Goal: Information Seeking & Learning: Learn about a topic

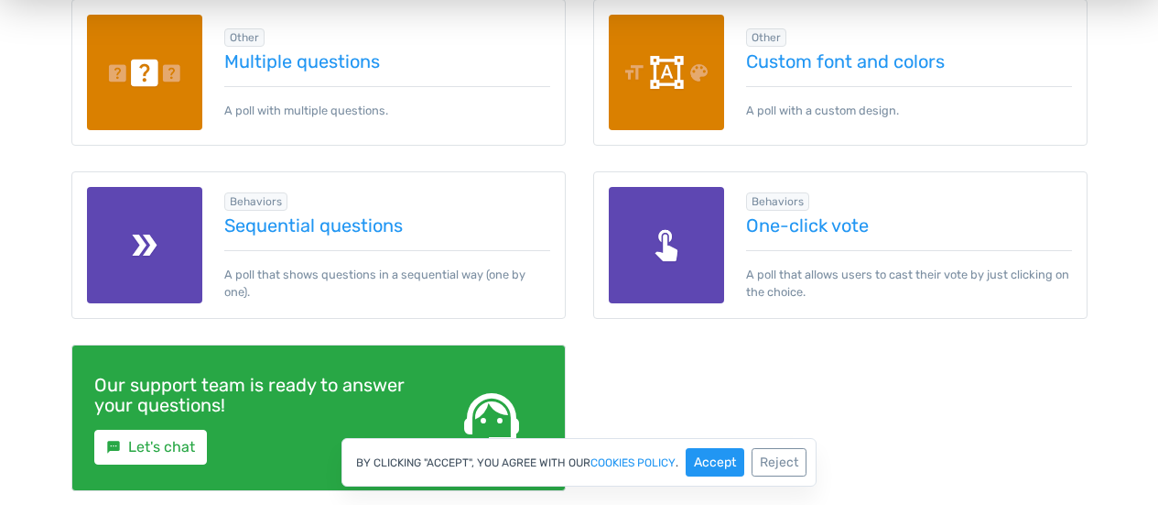
scroll to position [2757, 0]
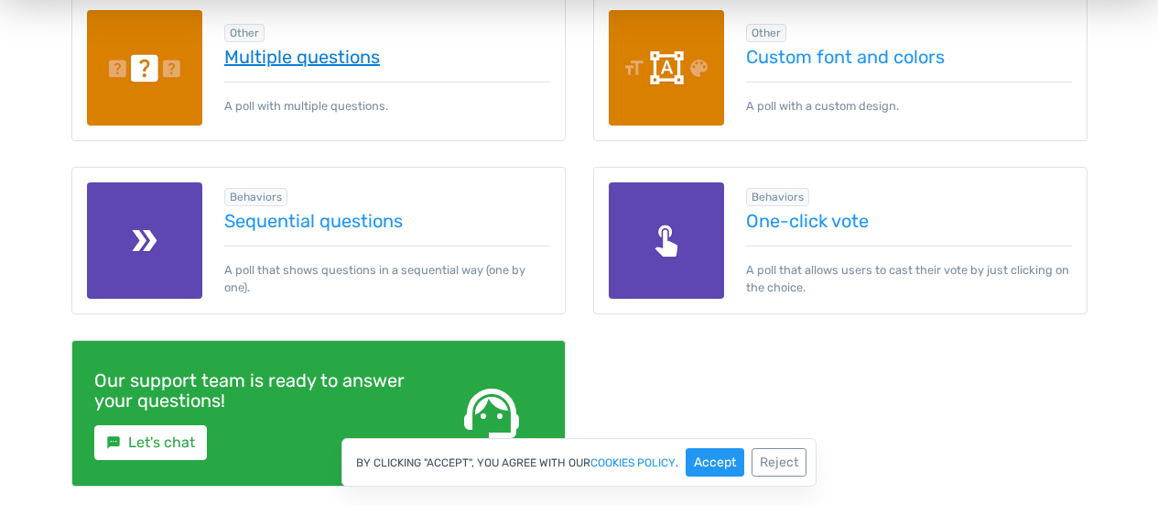
click at [358, 58] on link "Multiple questions" at bounding box center [387, 57] width 326 height 20
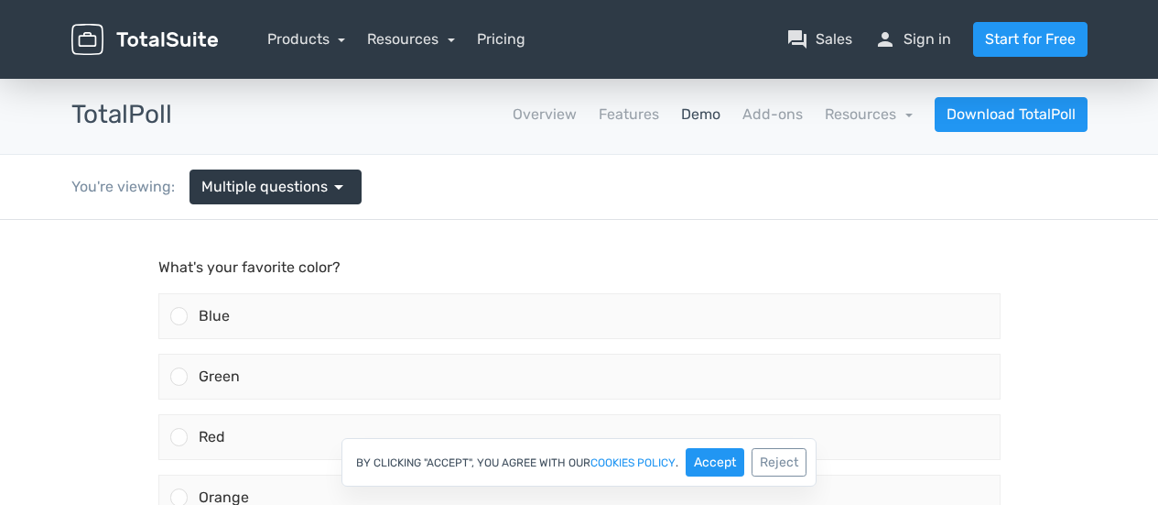
click at [712, 108] on link "Demo" at bounding box center [700, 114] width 39 height 22
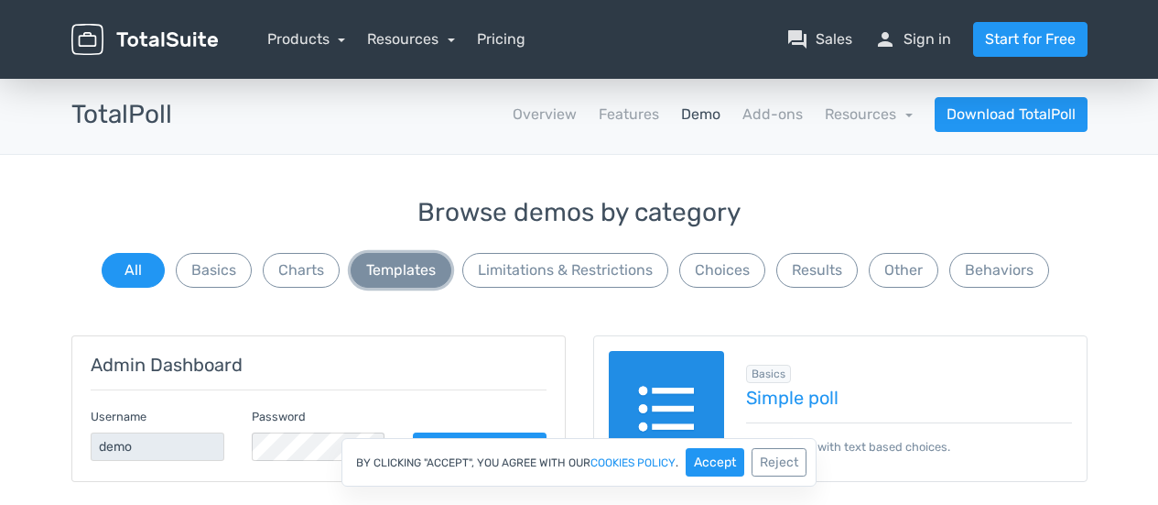
click at [426, 261] on button "Templates" at bounding box center [401, 270] width 101 height 35
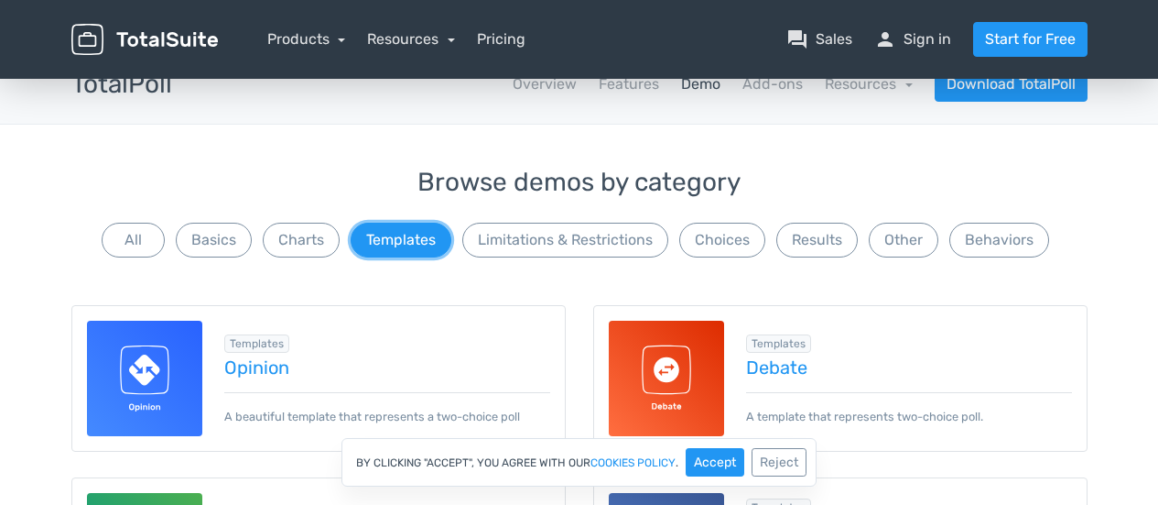
scroll to position [5, 0]
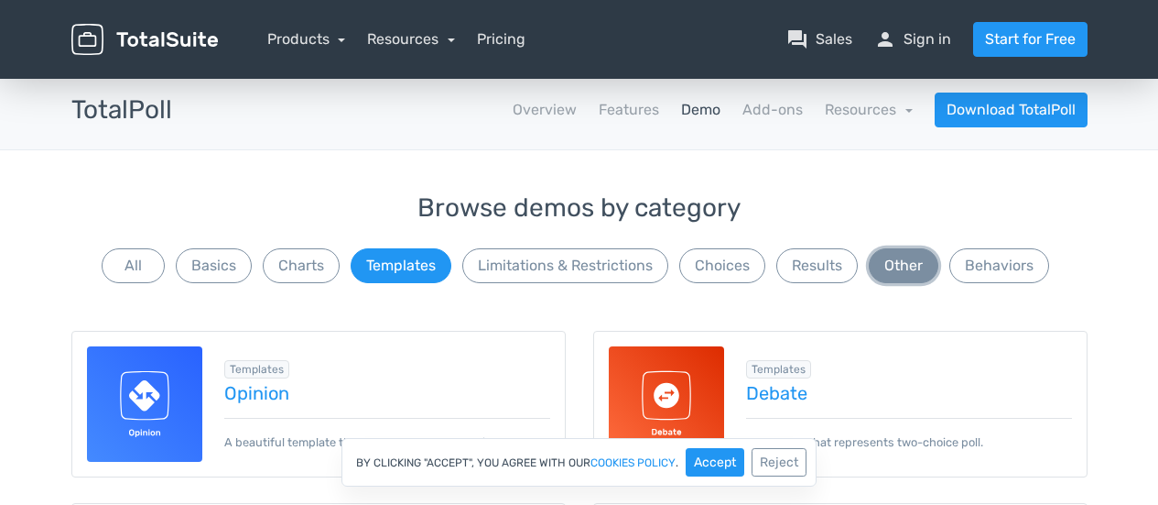
click at [886, 260] on button "Other" at bounding box center [904, 265] width 70 height 35
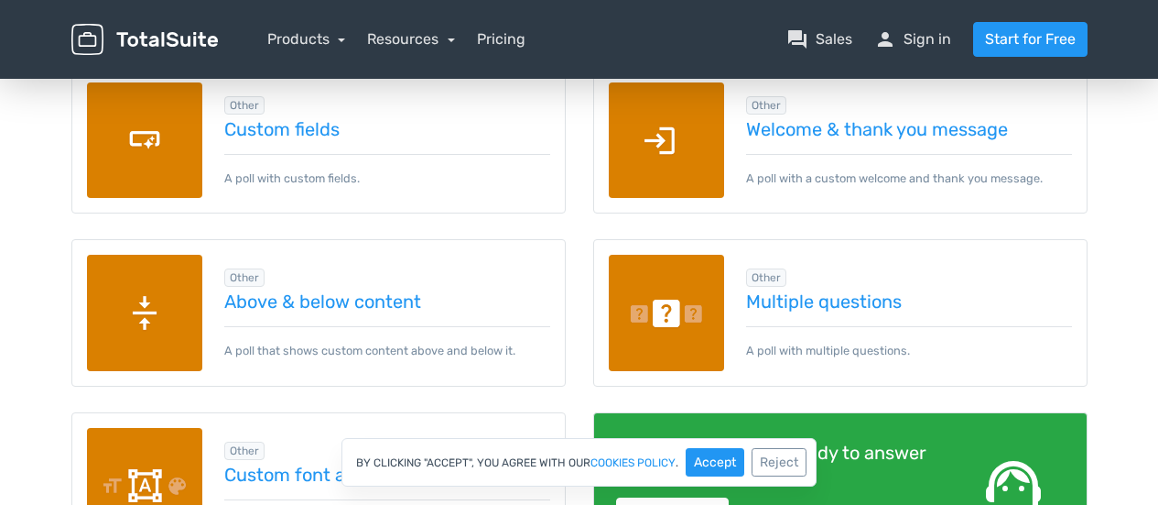
scroll to position [0, 0]
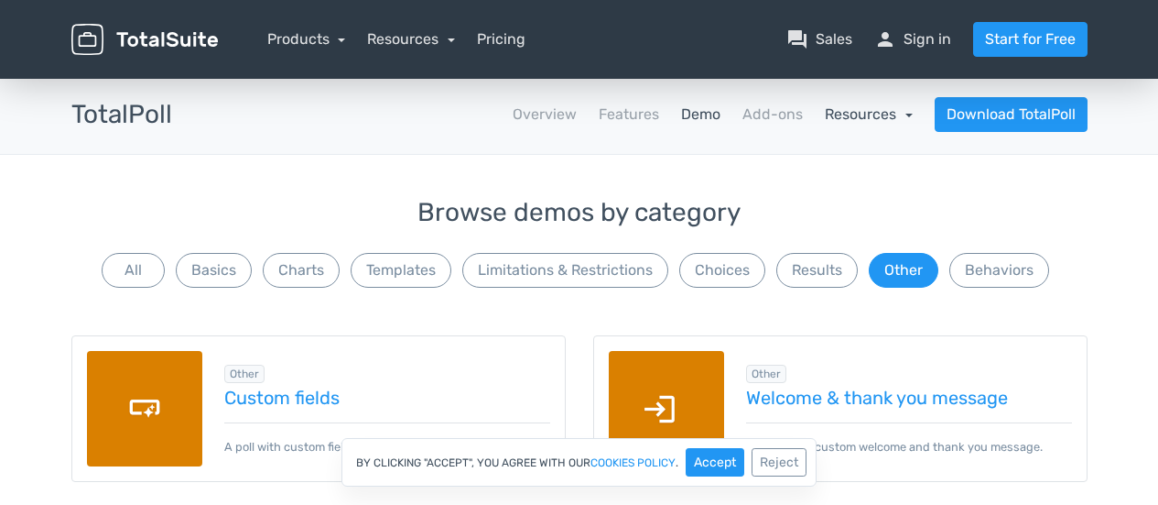
click at [845, 119] on link "Resources" at bounding box center [869, 113] width 88 height 17
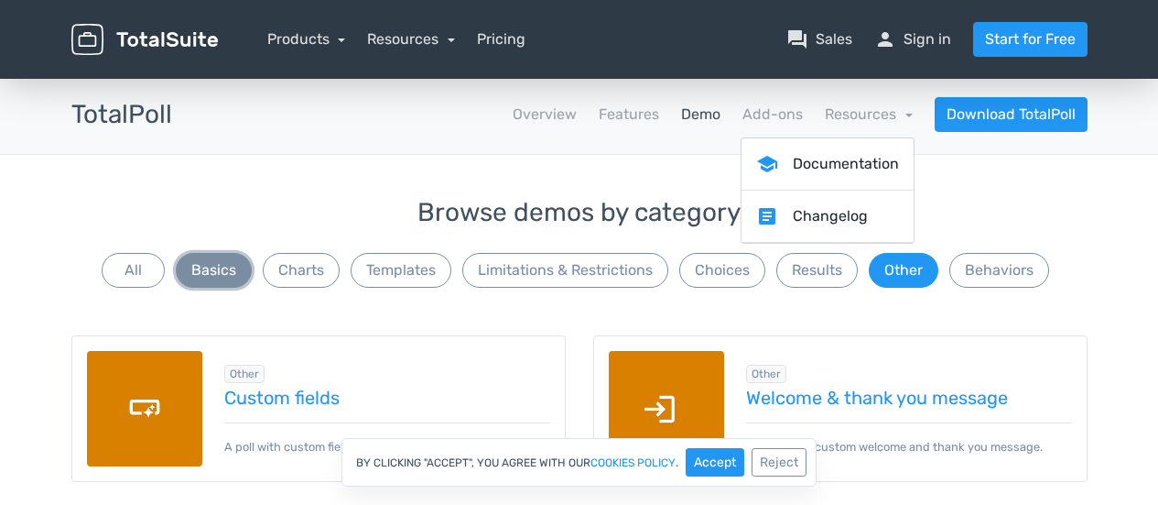
click at [221, 269] on button "Basics" at bounding box center [214, 270] width 76 height 35
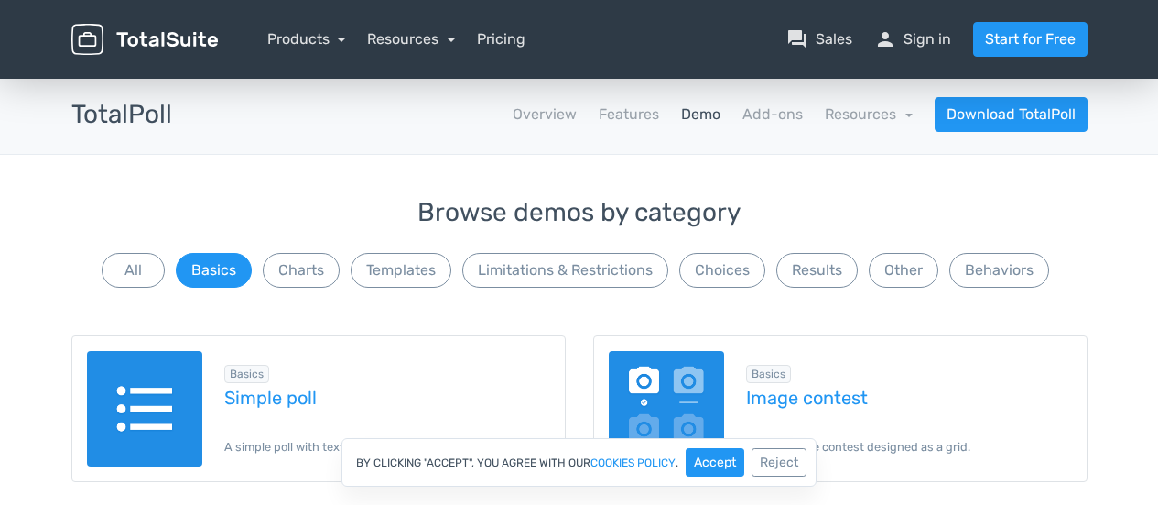
click at [139, 386] on img at bounding box center [145, 409] width 116 height 116
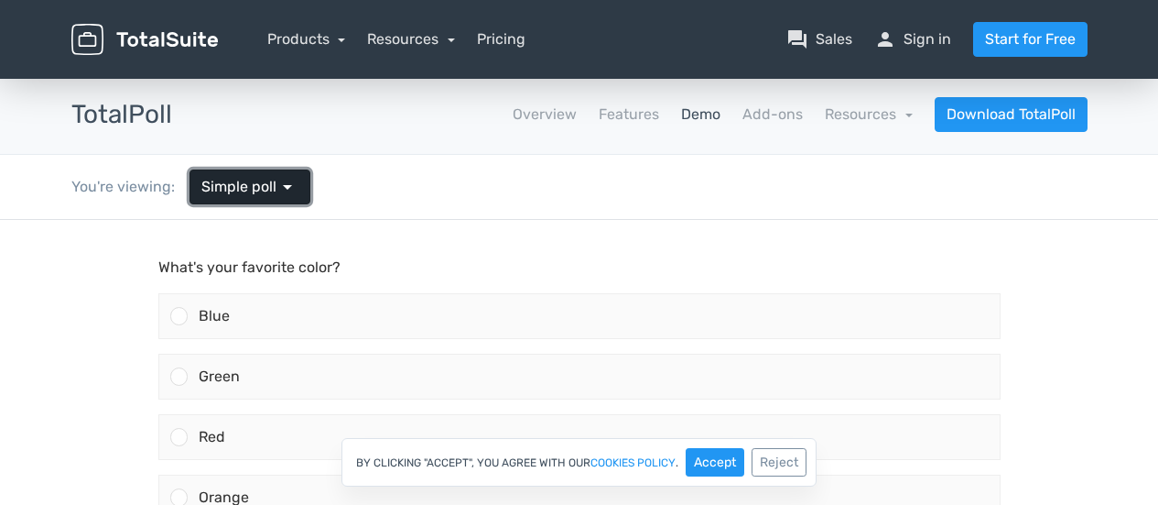
click at [288, 182] on span "arrow_drop_down" at bounding box center [288, 187] width 22 height 22
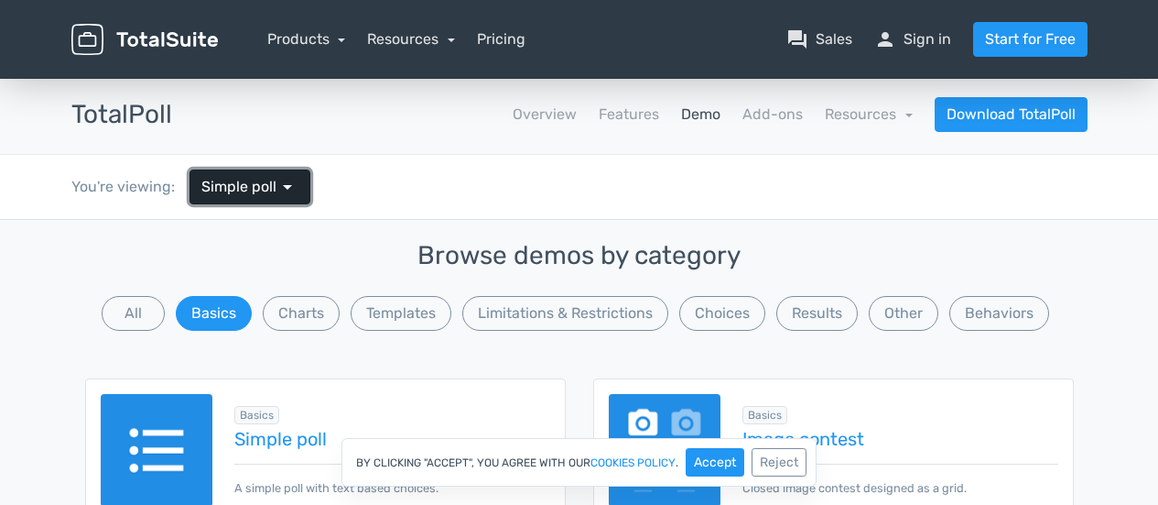
click at [288, 182] on span "arrow_drop_down" at bounding box center [288, 187] width 22 height 22
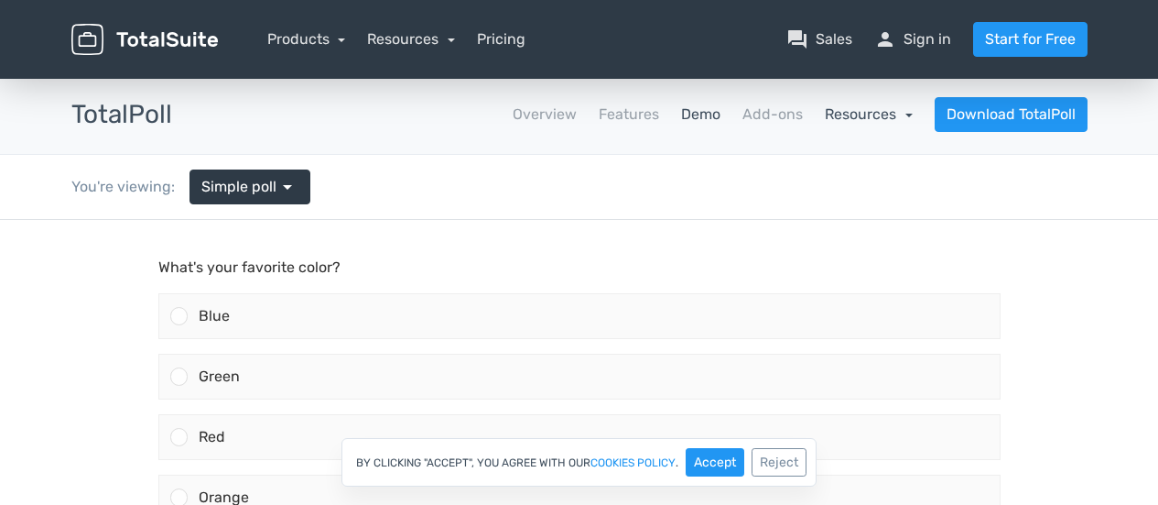
click at [840, 107] on link "Resources" at bounding box center [869, 113] width 88 height 17
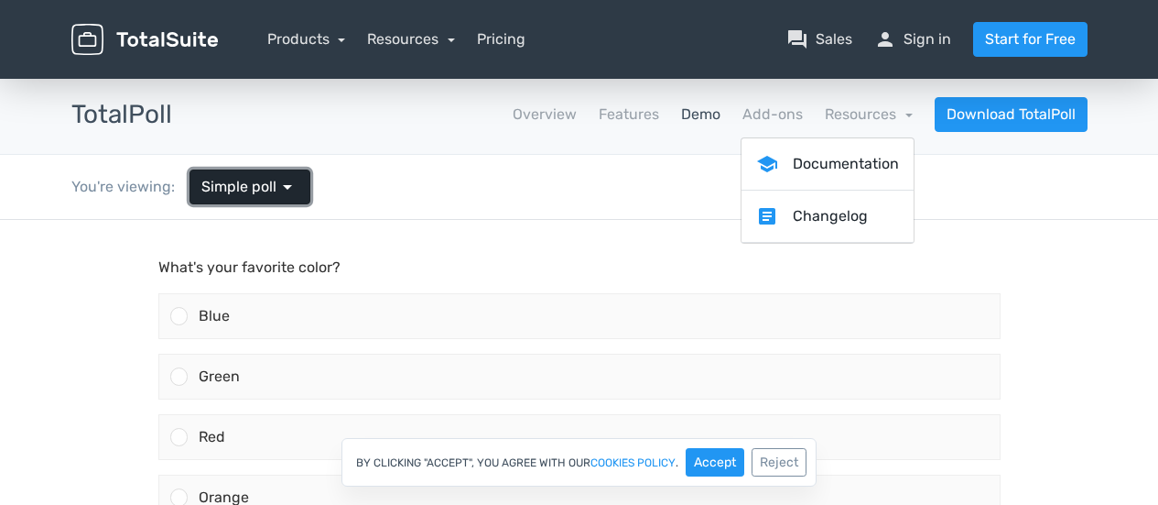
click at [245, 179] on span "Simple poll" at bounding box center [238, 187] width 75 height 22
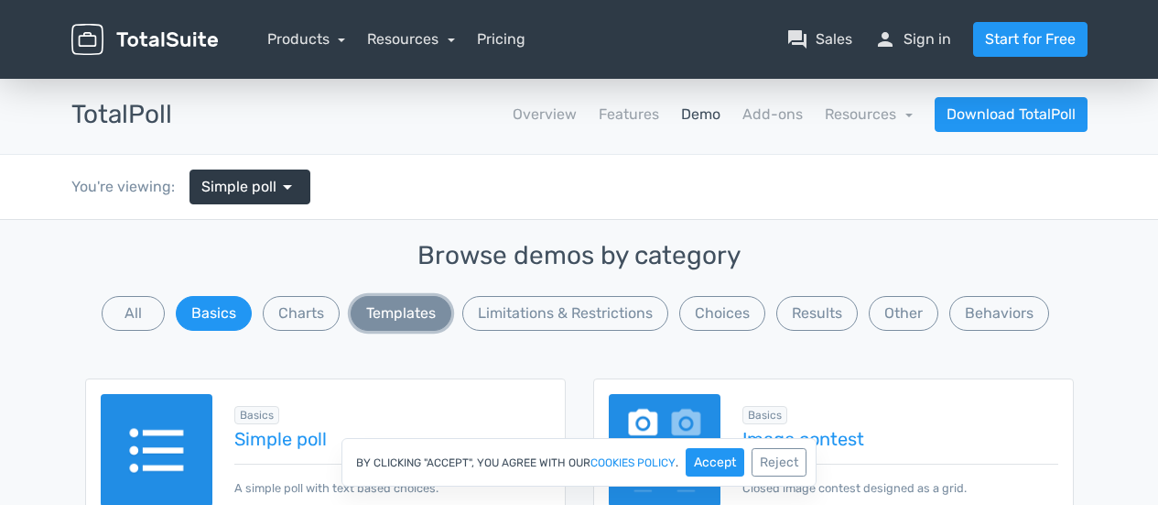
click at [394, 309] on button "Templates" at bounding box center [401, 313] width 101 height 35
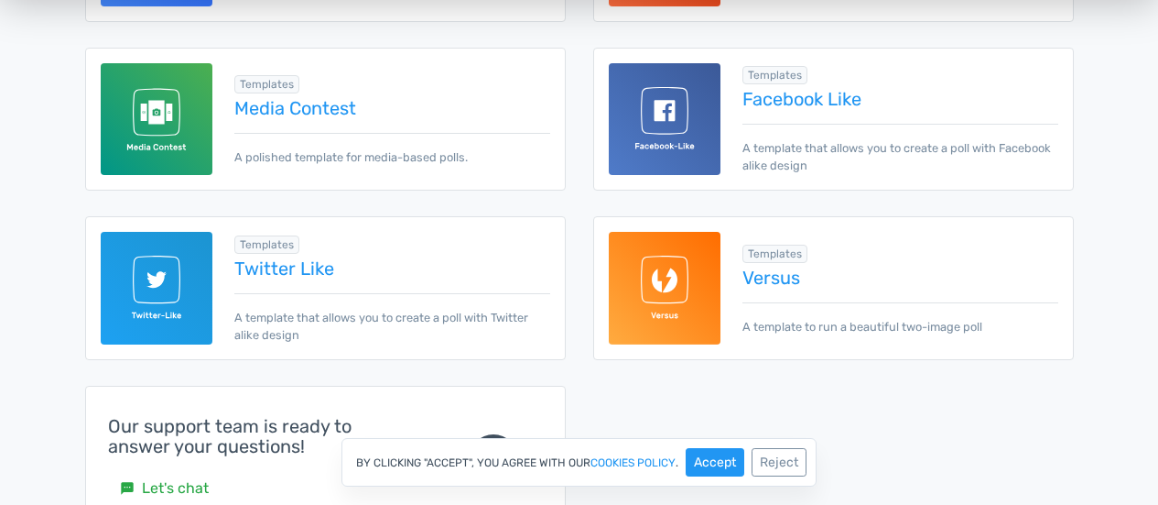
scroll to position [503, 0]
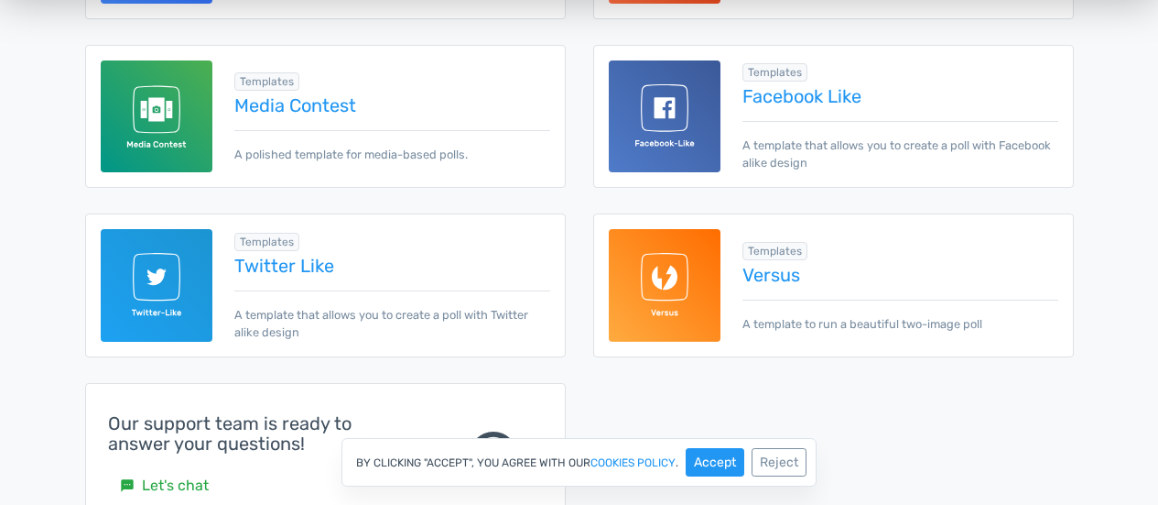
click at [694, 88] on img at bounding box center [665, 116] width 113 height 113
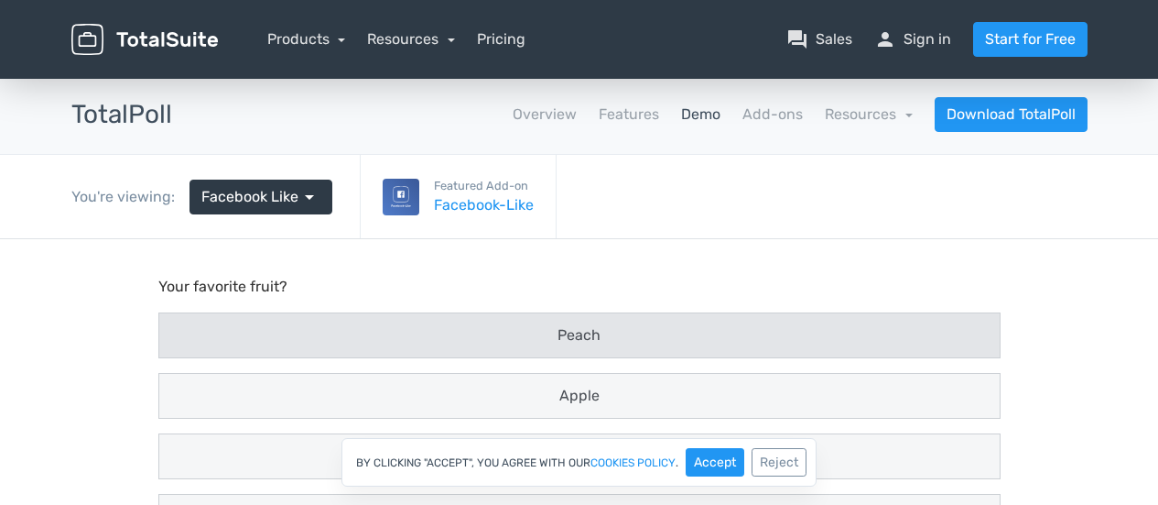
click at [798, 323] on div "Peach" at bounding box center [579, 335] width 841 height 44
click at [182, 330] on input "Peach" at bounding box center [176, 336] width 12 height 12
radio input "true"
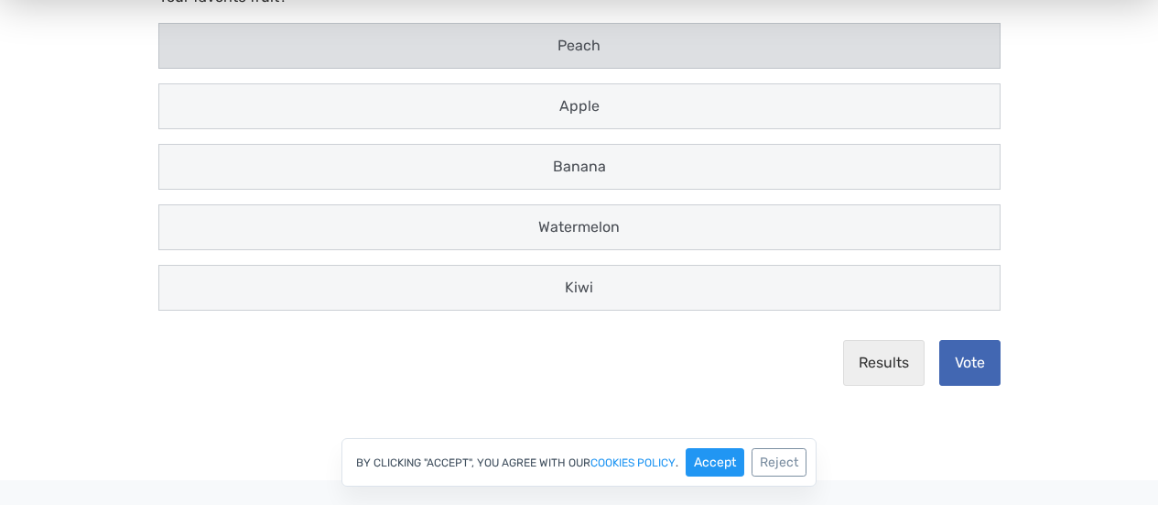
scroll to position [292, 0]
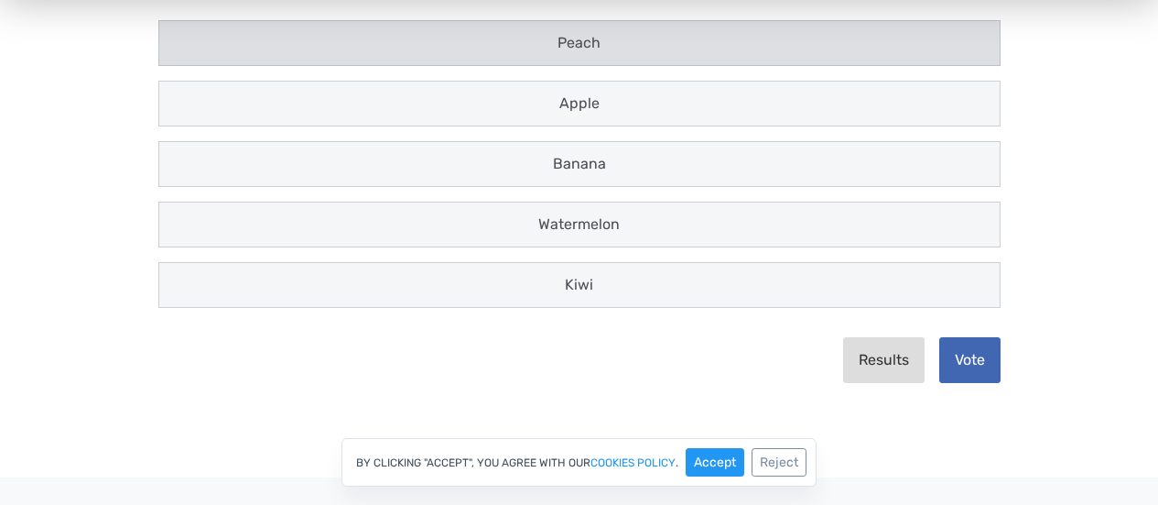
click at [856, 358] on button "Results" at bounding box center [884, 361] width 82 height 46
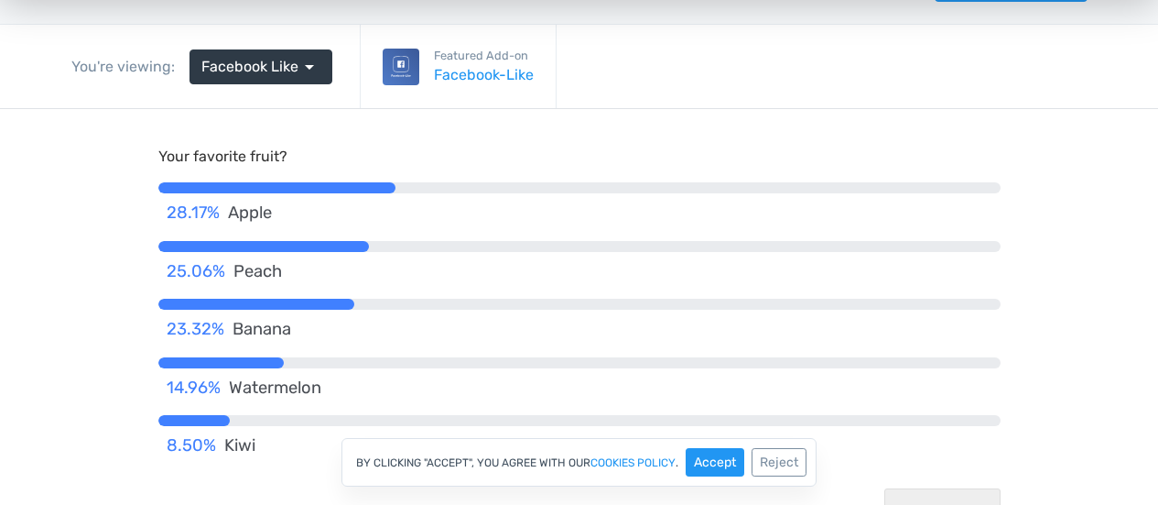
scroll to position [0, 0]
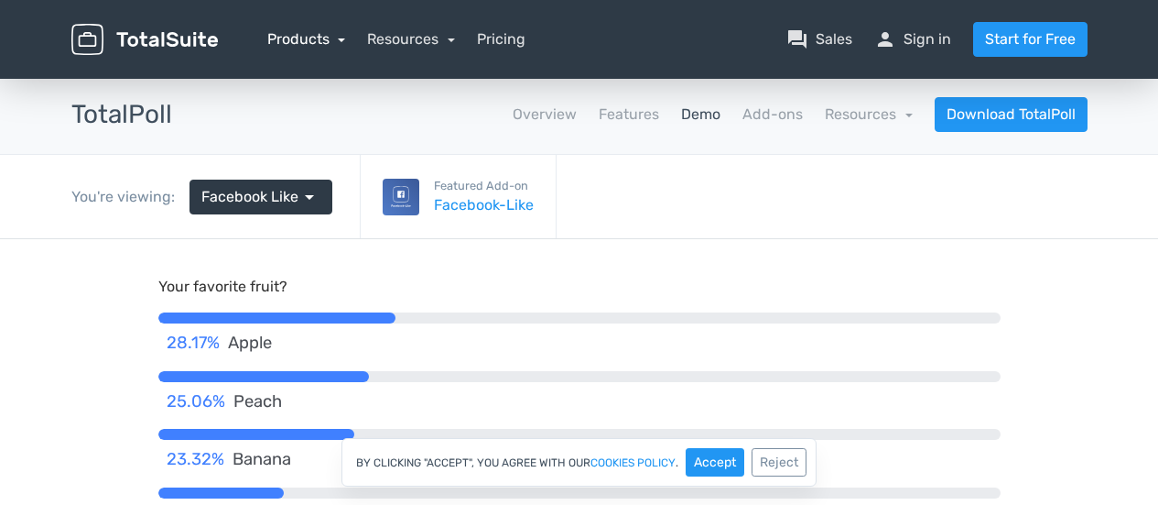
click at [303, 33] on link "Products" at bounding box center [306, 38] width 79 height 17
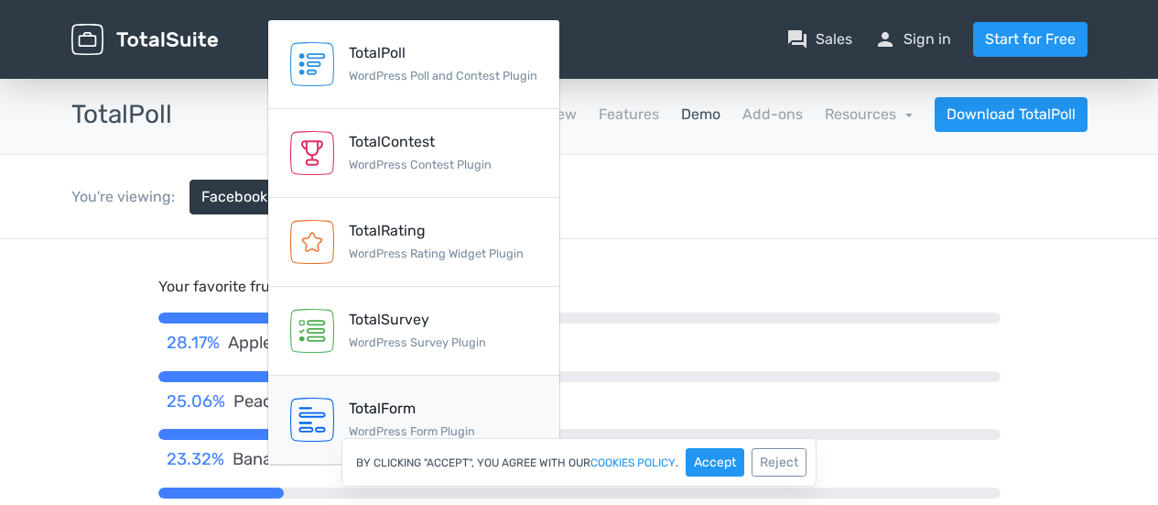
click at [394, 416] on div "TotalForm" at bounding box center [412, 408] width 126 height 22
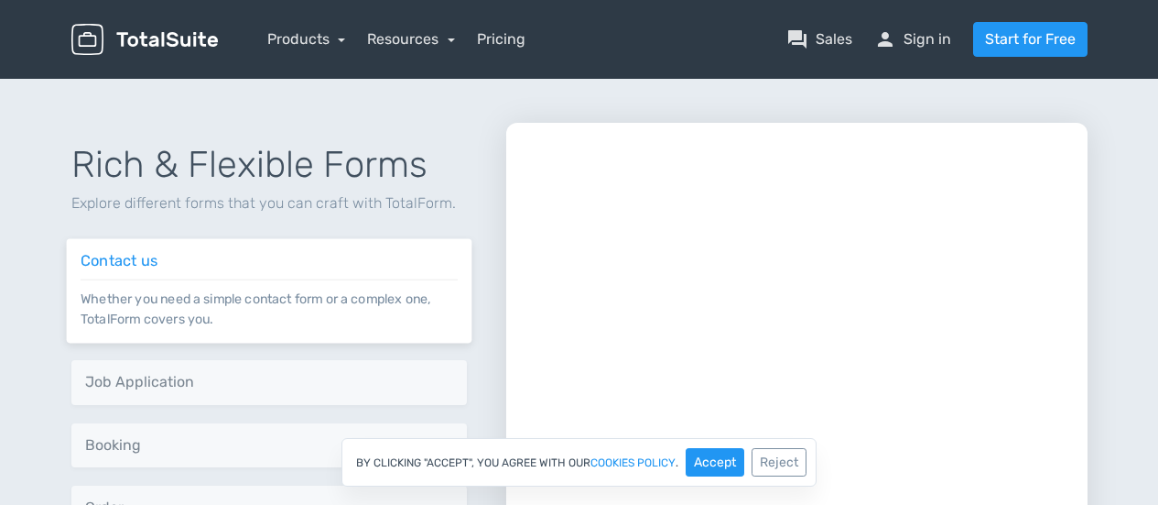
scroll to position [651, 0]
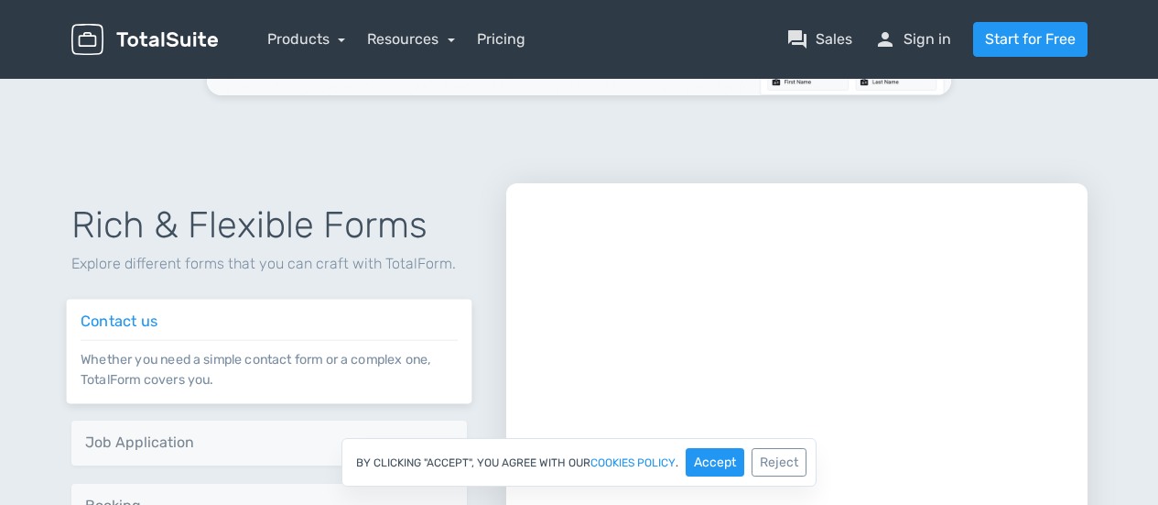
click at [407, 252] on div "Rich & Flexible Forms Explore different forms that you can craft with TotalForm…" at bounding box center [275, 457] width 435 height 549
click at [409, 263] on p "Explore different forms that you can craft with TotalForm." at bounding box center [269, 264] width 396 height 22
copy p "TotalForm"
